Goal: Task Accomplishment & Management: Use online tool/utility

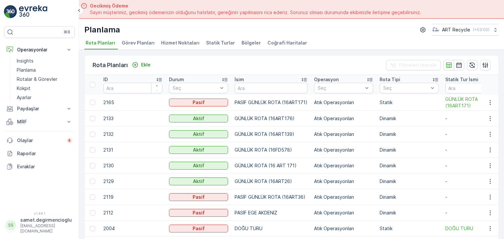
click at [191, 42] on span "Hizmet Noktaları" at bounding box center [180, 43] width 38 height 7
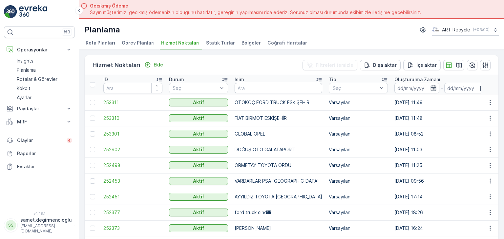
click at [263, 83] on input "text" at bounding box center [278, 88] width 88 height 10
type input "B"
type input "BPO"
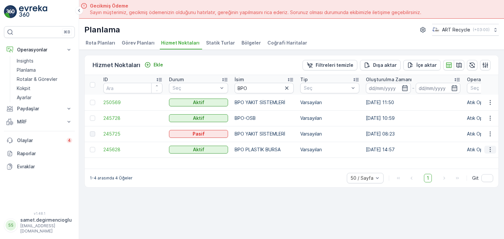
click at [487, 149] on icon "button" at bounding box center [490, 150] width 7 height 7
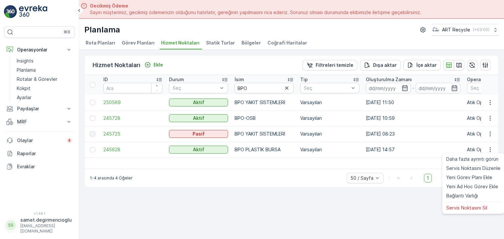
drag, startPoint x: 487, startPoint y: 149, endPoint x: 363, endPoint y: 39, distance: 165.8
click at [358, 35] on div "Planlama ART Recycle ( +03:00 )" at bounding box center [291, 30] width 414 height 12
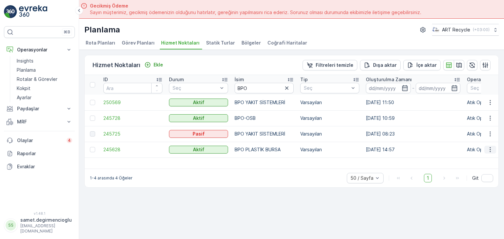
click at [489, 148] on icon "button" at bounding box center [490, 150] width 7 height 7
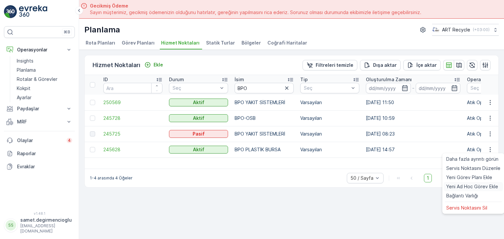
click at [467, 182] on div "Yeni Ad Hoc Görev Ekle" at bounding box center [472, 186] width 59 height 9
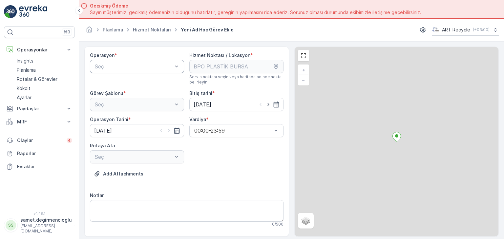
click at [120, 68] on div at bounding box center [133, 67] width 79 height 6
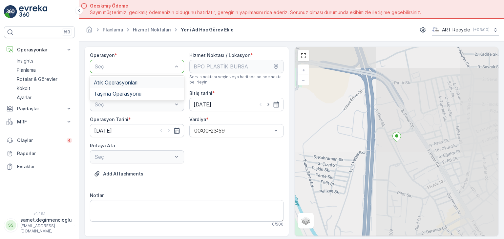
click at [125, 83] on span "Atık Operasyonları" at bounding box center [116, 83] width 44 height 6
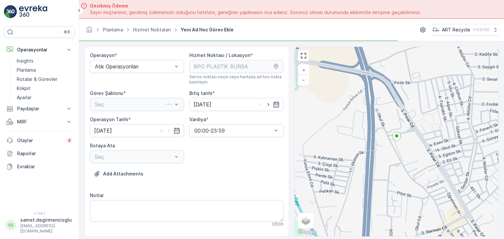
click at [130, 104] on div "Seç" at bounding box center [137, 104] width 94 height 13
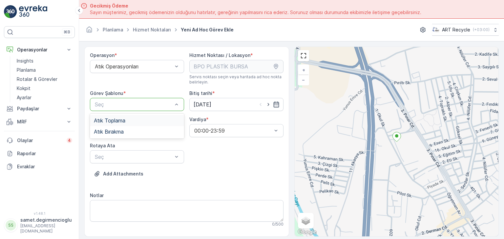
click at [130, 104] on div at bounding box center [133, 105] width 79 height 6
click at [117, 120] on span "Atık Toplama" at bounding box center [109, 121] width 31 height 6
click at [117, 155] on div at bounding box center [133, 157] width 79 height 6
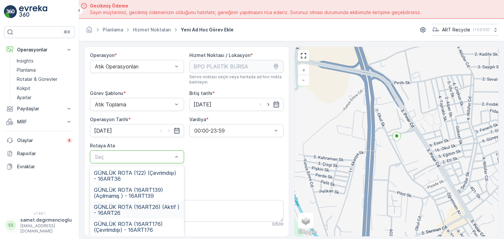
drag, startPoint x: 143, startPoint y: 208, endPoint x: 197, endPoint y: 177, distance: 62.5
click at [144, 209] on span "GÜNLÜK ROTA (16ART26) (Aktif ) - 16ART26" at bounding box center [137, 210] width 86 height 12
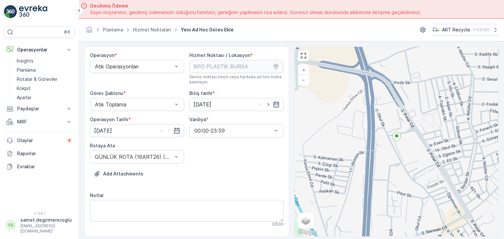
click at [242, 145] on div "Operasyon * Atık Operasyonları Hizmet Noktası / Lokasyon * Servis noktası seçin…" at bounding box center [186, 202] width 193 height 300
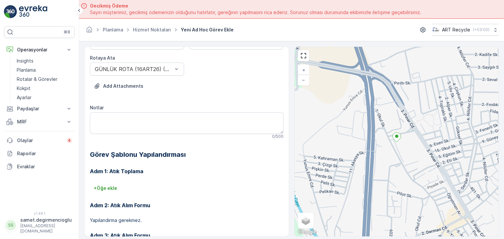
scroll to position [18, 0]
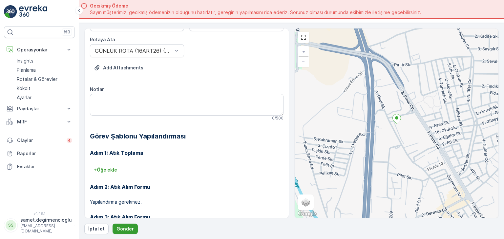
click at [129, 228] on p "Gönder" at bounding box center [124, 229] width 17 height 7
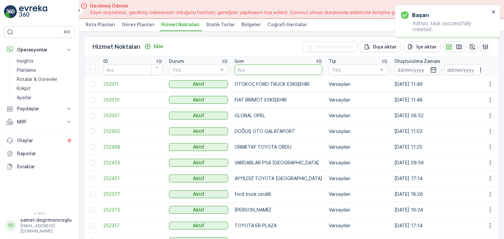
click at [251, 70] on input "text" at bounding box center [278, 70] width 88 height 10
type input "ATIKSA"
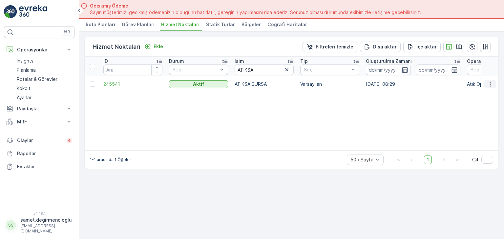
click at [493, 81] on icon "button" at bounding box center [490, 84] width 7 height 7
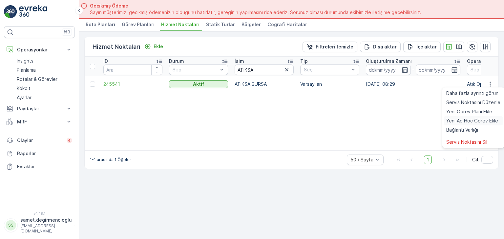
click at [466, 122] on span "Yeni Ad Hoc Görev Ekle" at bounding box center [472, 121] width 52 height 7
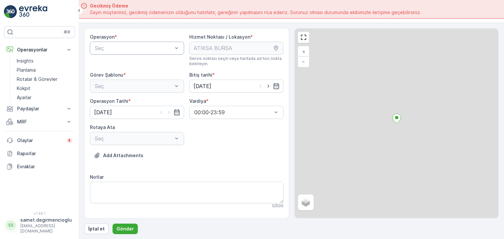
click at [131, 53] on div "Seç" at bounding box center [137, 48] width 94 height 13
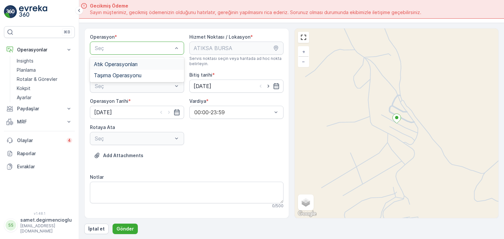
click at [122, 63] on span "Atık Operasyonları" at bounding box center [116, 64] width 44 height 6
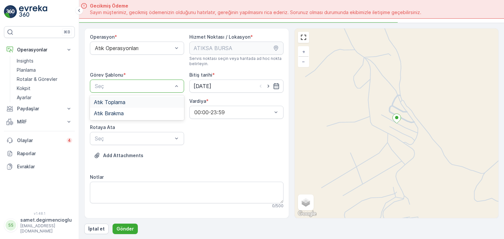
click at [123, 88] on div at bounding box center [133, 86] width 79 height 6
click at [123, 110] on span "Atık Bırakma" at bounding box center [109, 113] width 30 height 6
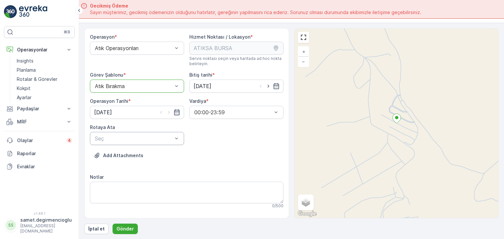
click at [124, 137] on div at bounding box center [133, 139] width 79 height 6
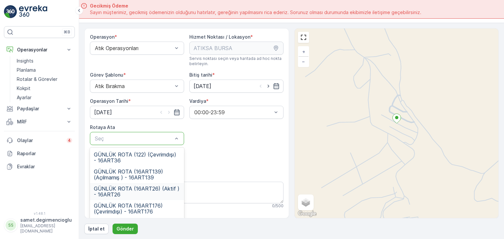
click at [164, 190] on span "GÜNLÜK ROTA (16ART26) (Aktif ) - 16ART26" at bounding box center [137, 192] width 86 height 12
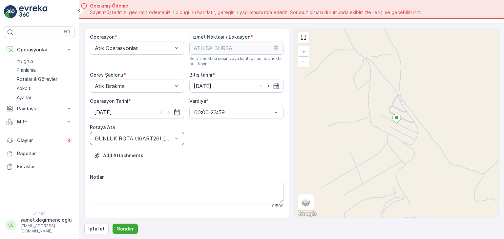
click at [83, 161] on form "Operasyon * Atık Operasyonları Hizmet Noktası / Lokasyon * Servis noktası seçin…" at bounding box center [291, 131] width 425 height 217
click at [127, 227] on p "Gönder" at bounding box center [124, 229] width 17 height 7
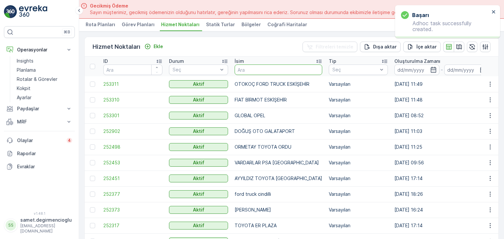
click at [257, 68] on input "text" at bounding box center [278, 70] width 88 height 10
type input "BPO OS"
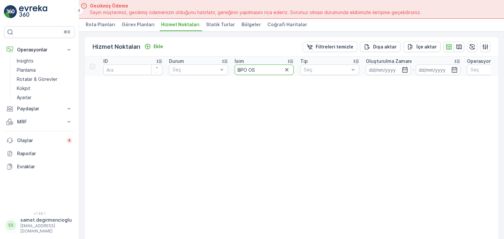
click at [260, 70] on input "BPO OS" at bounding box center [263, 70] width 59 height 10
type input "BPO"
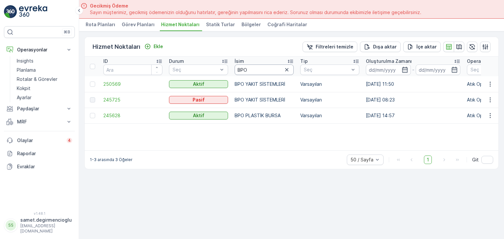
click at [271, 69] on input "BPO" at bounding box center [263, 70] width 59 height 10
type input "BPO"
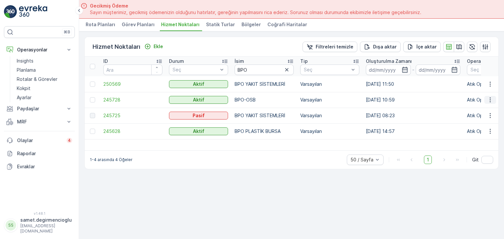
click at [493, 99] on button "button" at bounding box center [490, 100] width 12 height 8
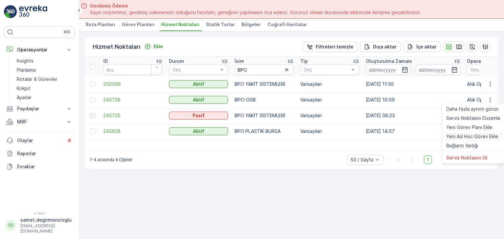
click at [462, 136] on span "Yeni Ad Hoc Görev Ekle" at bounding box center [472, 136] width 52 height 7
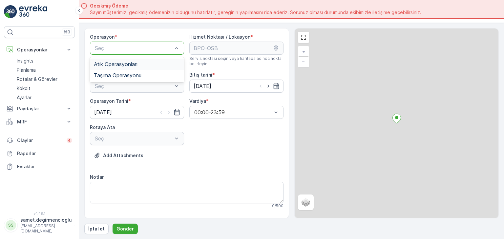
click at [155, 45] on div at bounding box center [133, 48] width 79 height 6
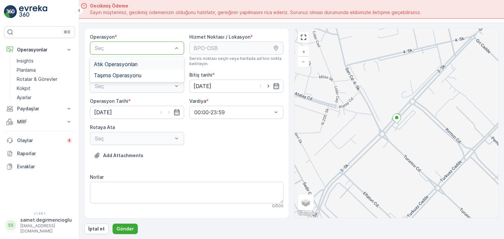
click at [134, 59] on div "Atık Operasyonları" at bounding box center [137, 64] width 94 height 11
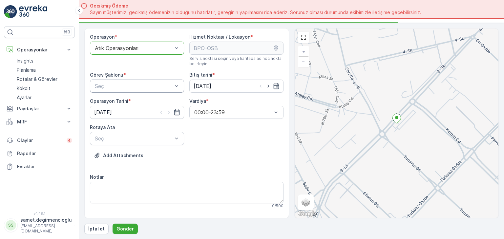
click at [126, 85] on div at bounding box center [133, 86] width 79 height 6
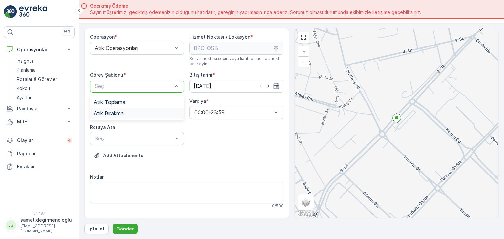
click at [111, 117] on div "Atık Bırakma" at bounding box center [137, 113] width 94 height 11
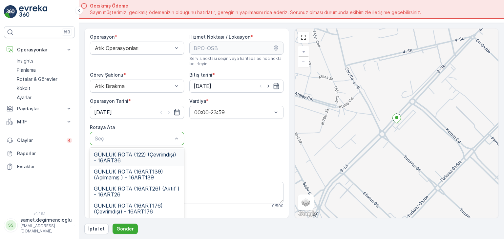
click at [116, 136] on div at bounding box center [133, 139] width 79 height 6
click at [144, 190] on span "GÜNLÜK ROTA (16ART26) (Aktif ) - 16ART26" at bounding box center [137, 192] width 86 height 12
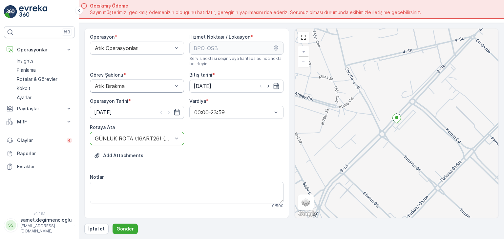
click at [151, 90] on div "Atık Bırakma" at bounding box center [137, 86] width 94 height 13
click at [137, 104] on div "Atık Toplama" at bounding box center [137, 102] width 86 height 6
click at [232, 125] on div "Operasyon * Atık Operasyonları Hizmet Noktası / Lokasyon * Servis noktası seçin…" at bounding box center [186, 184] width 193 height 300
click at [82, 92] on form "Operasyon * Atık Operasyonları Hizmet Noktası / Lokasyon * Servis noktası seçin…" at bounding box center [291, 131] width 425 height 217
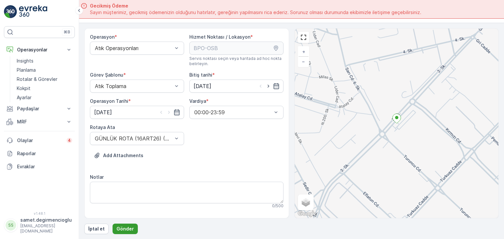
click at [125, 226] on p "Gönder" at bounding box center [124, 229] width 17 height 7
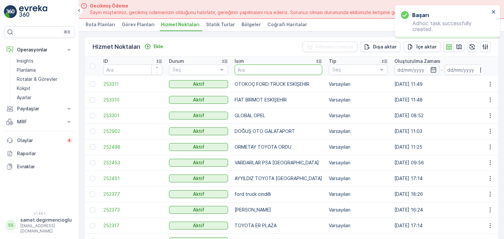
drag, startPoint x: 261, startPoint y: 66, endPoint x: 251, endPoint y: 70, distance: 10.3
click at [251, 70] on input "text" at bounding box center [278, 70] width 88 height 10
type input "BPO YAK"
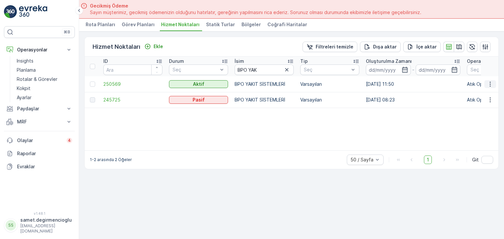
click at [489, 85] on icon "button" at bounding box center [490, 84] width 7 height 7
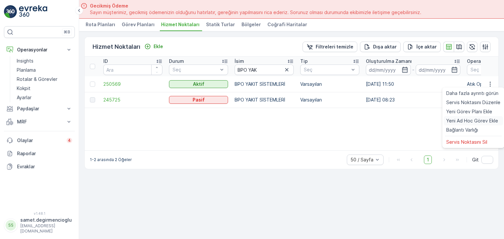
click at [468, 122] on span "Yeni Ad Hoc Görev Ekle" at bounding box center [472, 121] width 52 height 7
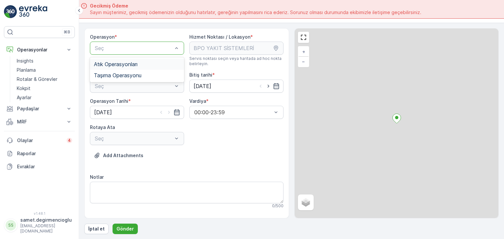
click at [117, 50] on div at bounding box center [133, 48] width 79 height 6
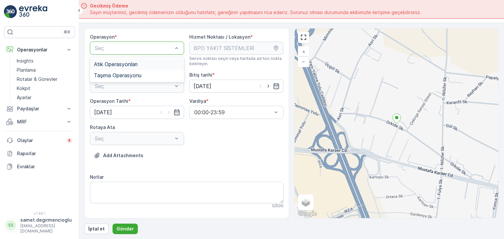
click at [118, 64] on span "Atık Operasyonları" at bounding box center [116, 64] width 44 height 6
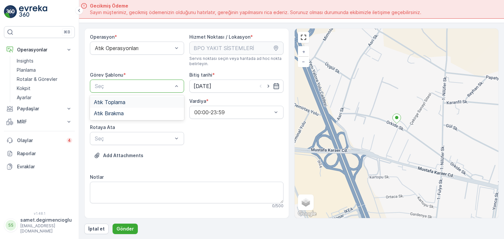
click at [109, 101] on span "Atık Toplama" at bounding box center [109, 102] width 31 height 6
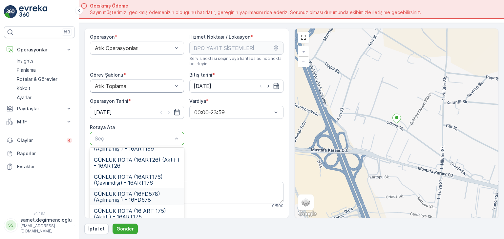
scroll to position [29, 0]
click at [156, 192] on span "GÜNLÜK ROTA (16FD578) (Açılmamış ) - 16FD578" at bounding box center [137, 197] width 86 height 12
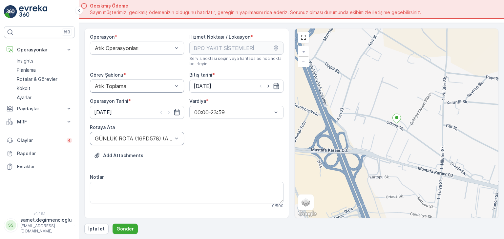
drag, startPoint x: 211, startPoint y: 154, endPoint x: 79, endPoint y: 170, distance: 133.3
click at [211, 155] on div "Add Attachments" at bounding box center [186, 159] width 193 height 18
click at [84, 154] on form "Operasyon * Atık Operasyonları Hizmet Noktası / Lokasyon * Servis noktası seçin…" at bounding box center [291, 131] width 425 height 217
click at [123, 229] on p "Gönder" at bounding box center [124, 229] width 17 height 7
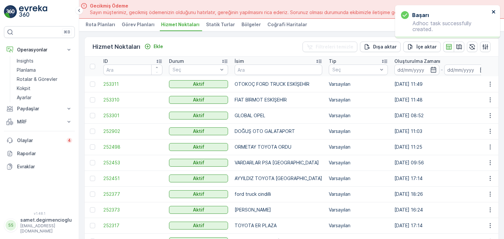
click at [492, 10] on icon "close" at bounding box center [493, 11] width 5 height 5
